Goal: Find contact information: Find contact information

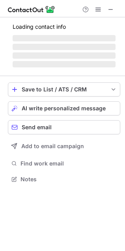
scroll to position [171, 125]
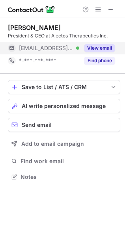
click at [95, 47] on button "View email" at bounding box center [99, 48] width 31 height 8
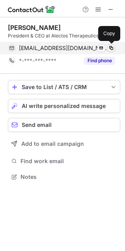
click at [109, 47] on span at bounding box center [111, 48] width 6 height 6
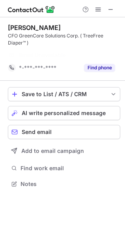
scroll to position [166, 125]
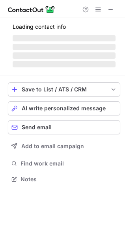
scroll to position [191, 125]
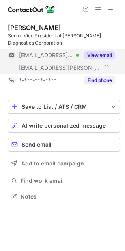
click at [95, 53] on button "View email" at bounding box center [99, 55] width 31 height 8
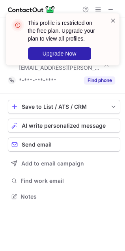
click at [114, 22] on span at bounding box center [113, 21] width 6 height 8
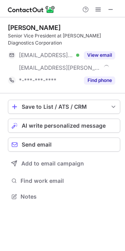
click at [93, 56] on div "This profile is restricted on the free plan. Upgrade your plan to view all prof…" at bounding box center [64, 39] width 73 height 41
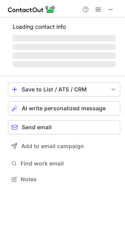
scroll to position [178, 125]
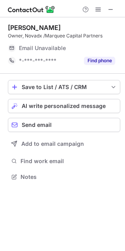
scroll to position [171, 125]
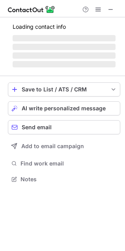
scroll to position [184, 125]
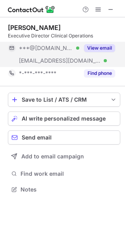
click at [100, 45] on button "View email" at bounding box center [99, 48] width 31 height 8
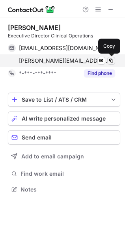
click at [110, 59] on span at bounding box center [111, 61] width 6 height 6
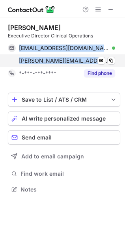
drag, startPoint x: 19, startPoint y: 50, endPoint x: 104, endPoint y: 64, distance: 87.0
click at [104, 64] on div "crsimms@gmail.com Verified Send email Copy chris.simms@interiorhealth.ca Verifi…" at bounding box center [61, 54] width 107 height 25
copy div "crsimms@gmail.com Verified Send email Copy chris.simms@interiorhealth.ca"
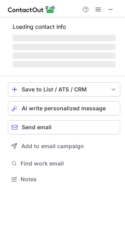
scroll to position [178, 125]
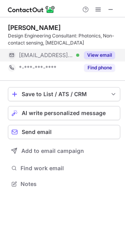
click at [93, 56] on button "View email" at bounding box center [99, 55] width 31 height 8
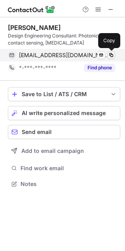
click at [110, 54] on span at bounding box center [111, 55] width 6 height 6
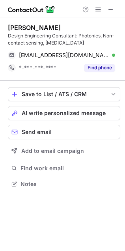
scroll to position [178, 125]
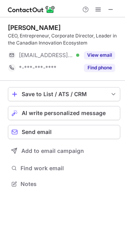
scroll to position [178, 125]
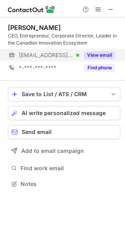
click at [103, 55] on button "View email" at bounding box center [99, 55] width 31 height 8
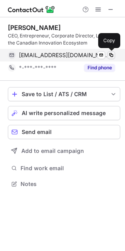
click at [110, 54] on span at bounding box center [111, 55] width 6 height 6
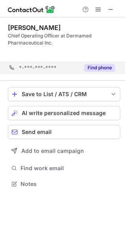
scroll to position [166, 125]
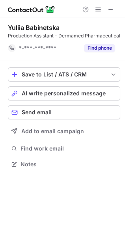
scroll to position [4, 4]
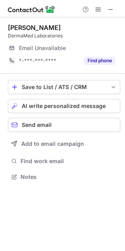
scroll to position [171, 125]
